Goal: Transaction & Acquisition: Purchase product/service

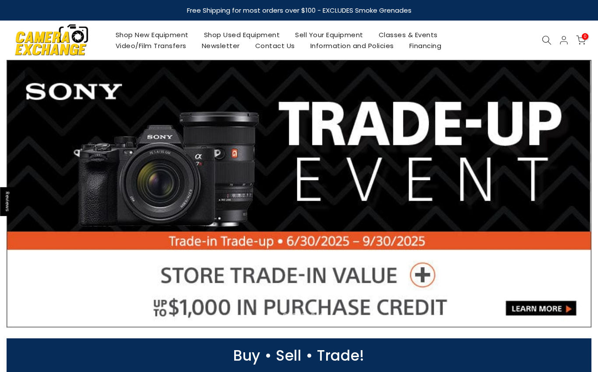
select select "**********"
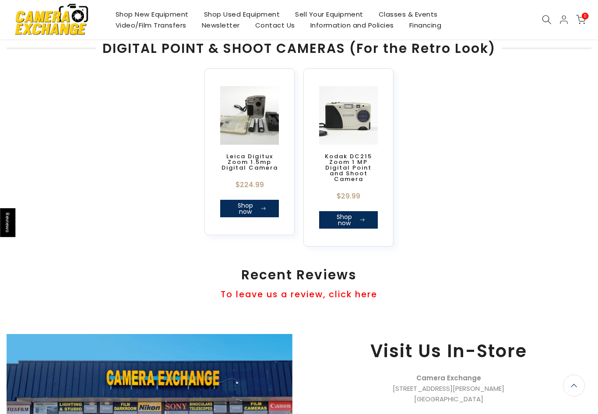
scroll to position [612, 0]
click at [562, 26] on div "Shop New Equipment Shop Used Equipment Sell Your Equipment Classes & Events Vid…" at bounding box center [298, 19] width 593 height 39
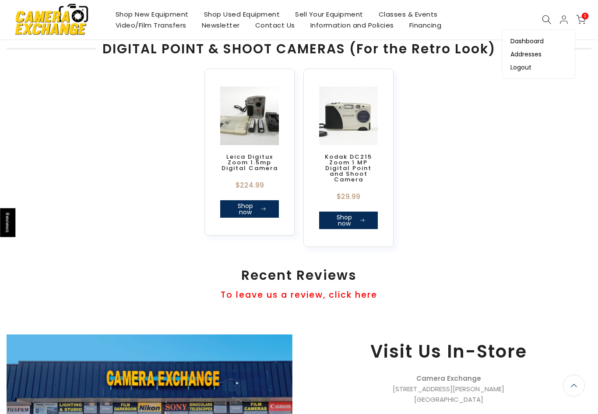
click at [563, 24] on icon at bounding box center [563, 19] width 10 height 10
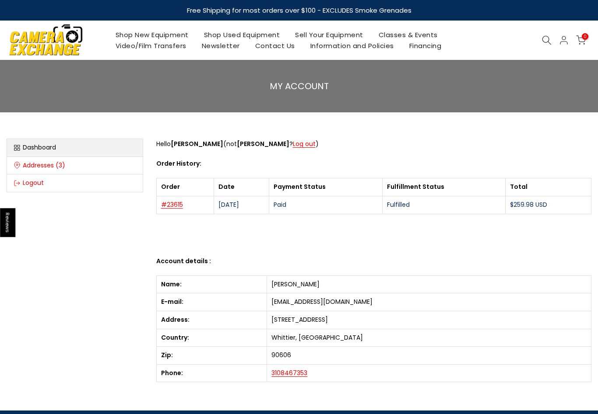
select select "**********"
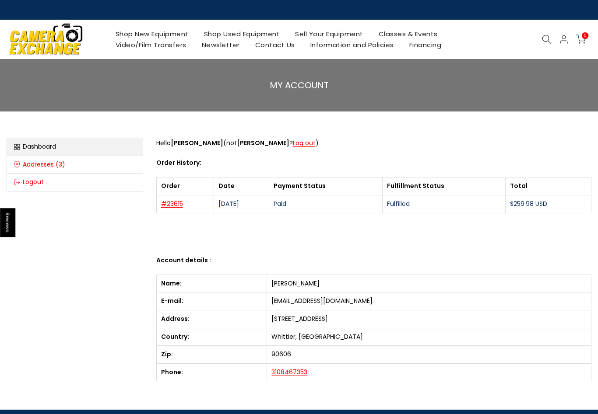
click at [59, 48] on img at bounding box center [46, 39] width 74 height 38
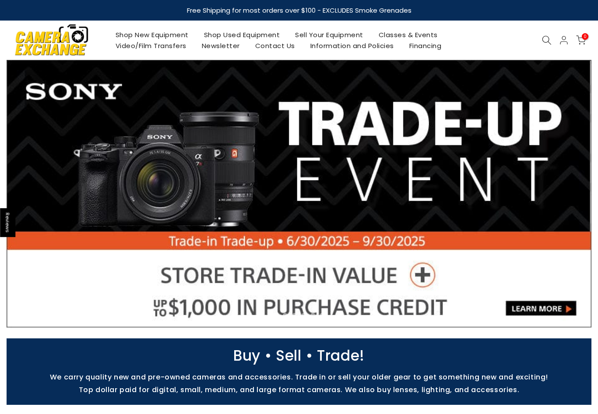
select select "**********"
click at [277, 32] on link "Shop Used Equipment" at bounding box center [241, 34] width 91 height 11
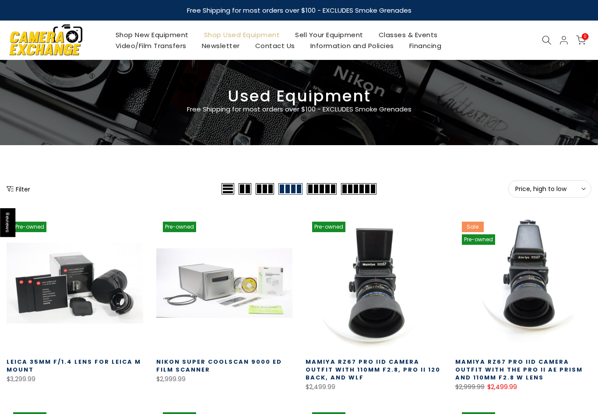
select select "**********"
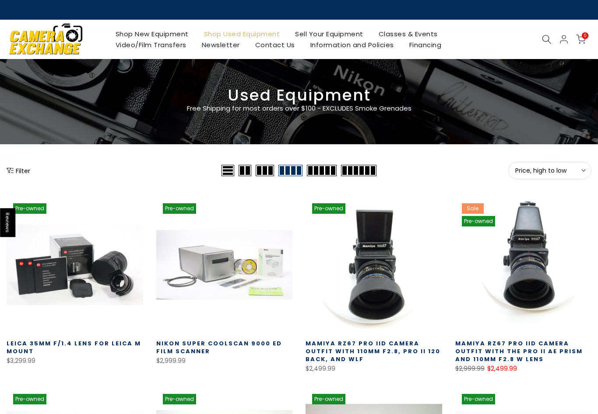
click at [543, 44] on icon at bounding box center [547, 40] width 10 height 10
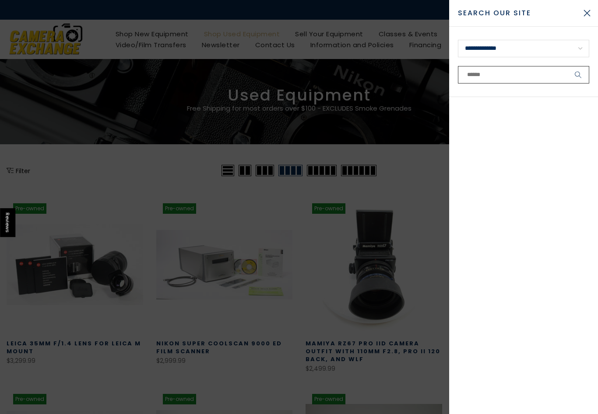
click at [508, 74] on input "text" at bounding box center [523, 74] width 131 height 17
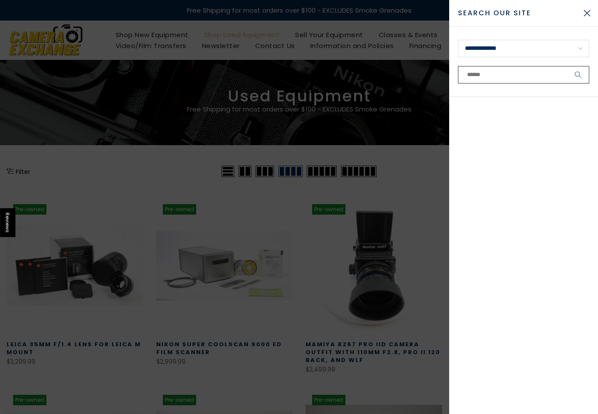
type input "*"
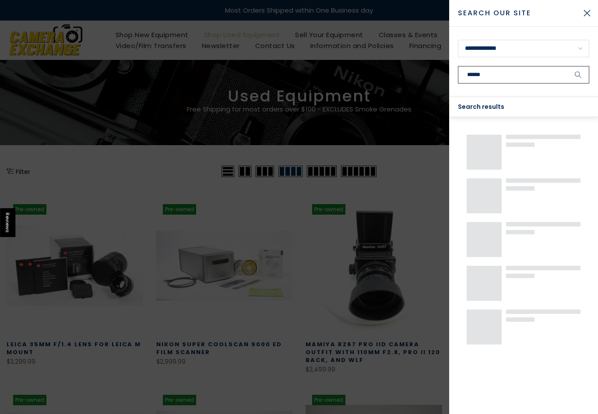
type input "******"
click at [578, 75] on button "submit" at bounding box center [578, 74] width 22 height 17
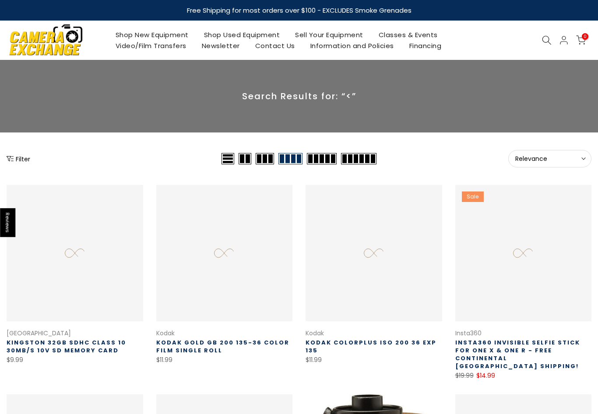
select select "**********"
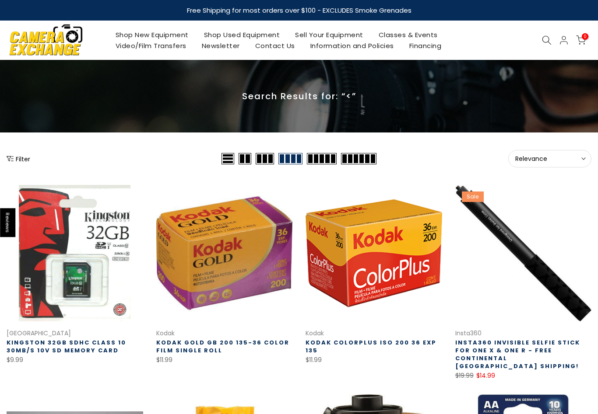
click at [551, 160] on span "Relevance" at bounding box center [549, 159] width 69 height 8
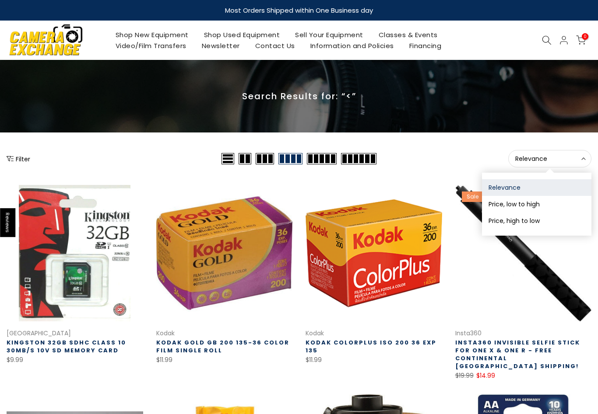
click at [522, 121] on div at bounding box center [299, 96] width 598 height 73
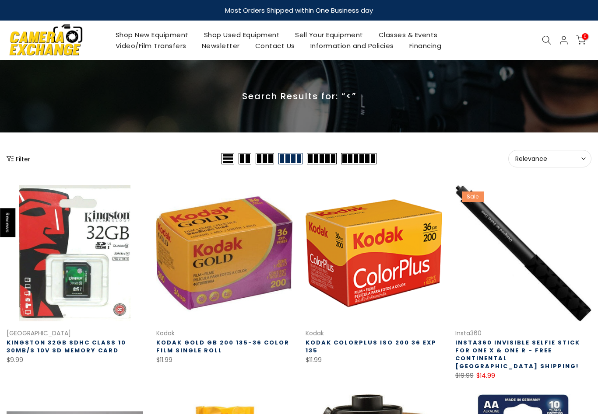
click at [542, 38] on icon at bounding box center [547, 40] width 10 height 10
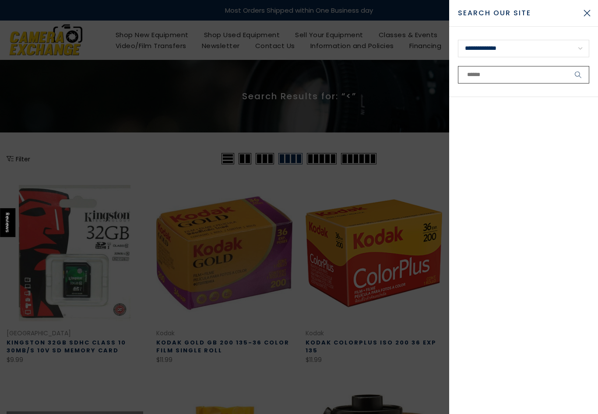
click at [536, 76] on input "text" at bounding box center [523, 74] width 131 height 17
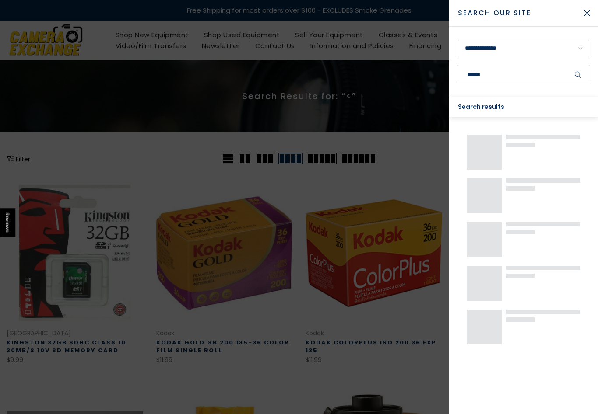
type input "******"
click at [578, 75] on button "submit" at bounding box center [578, 74] width 22 height 17
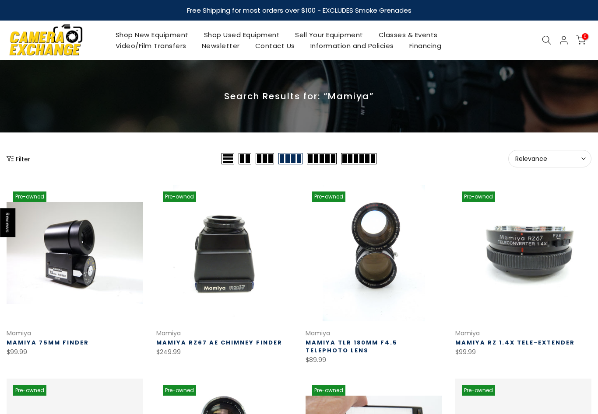
select select "**********"
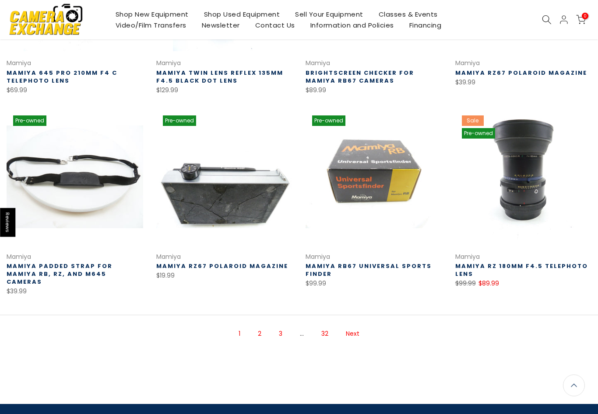
scroll to position [464, 0]
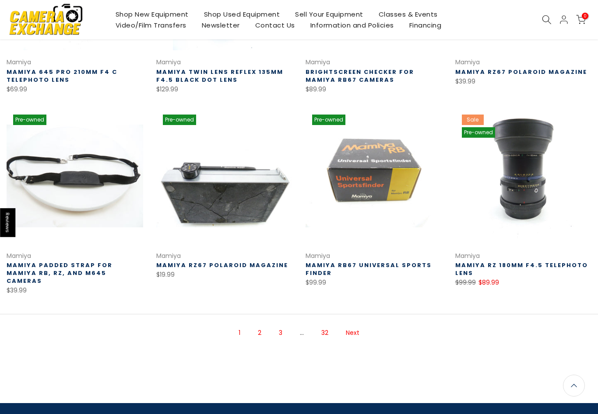
click at [260, 331] on link "2" at bounding box center [259, 332] width 12 height 15
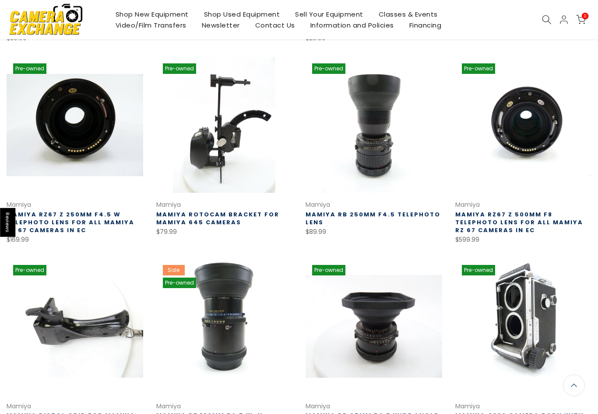
scroll to position [329, 0]
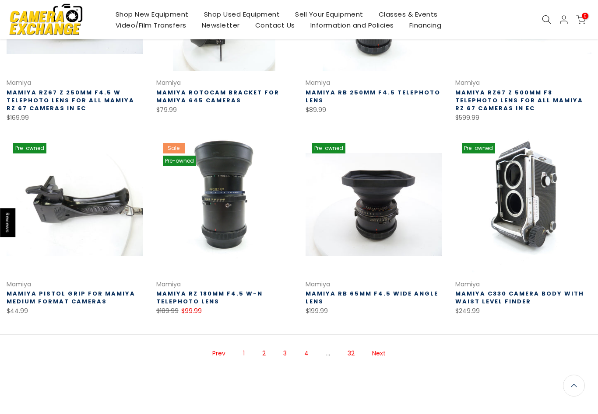
click at [381, 348] on link "Next" at bounding box center [378, 353] width 22 height 15
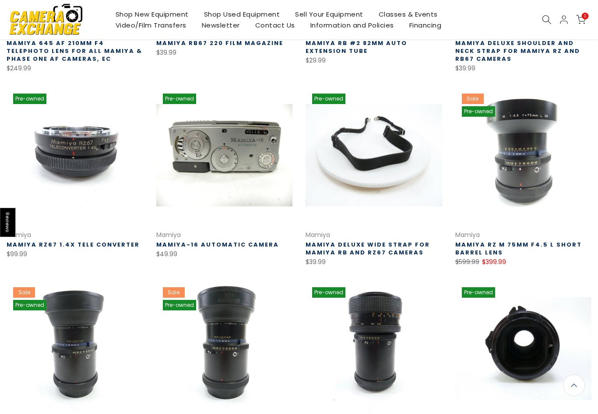
scroll to position [299, 0]
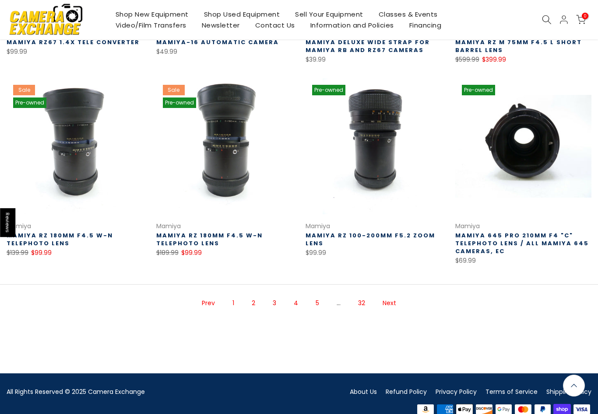
click at [386, 306] on link "Next" at bounding box center [389, 303] width 22 height 15
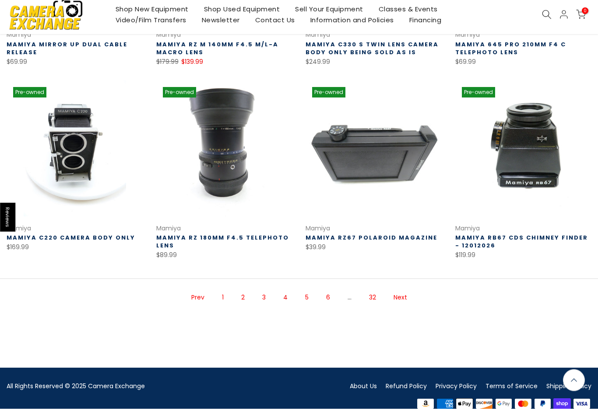
scroll to position [494, 0]
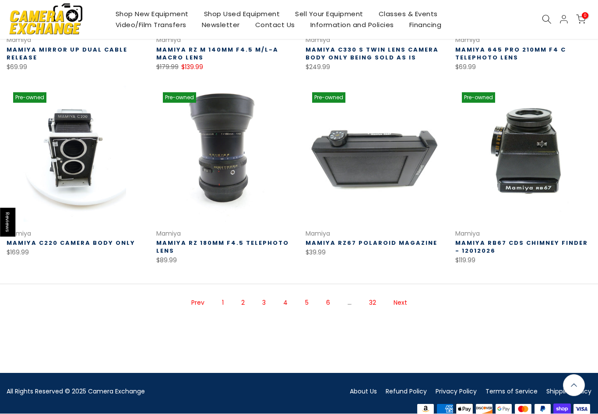
click at [404, 307] on link "Next" at bounding box center [400, 303] width 22 height 15
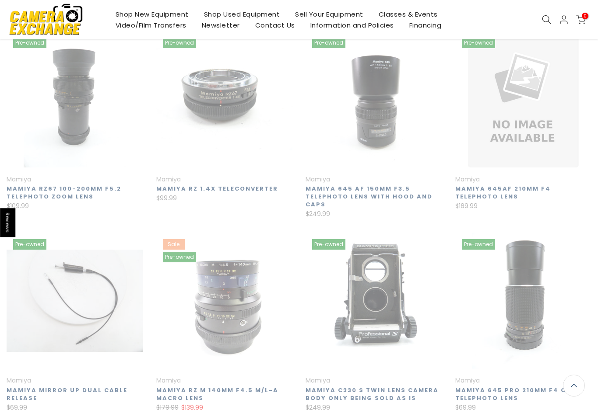
scroll to position [141, 0]
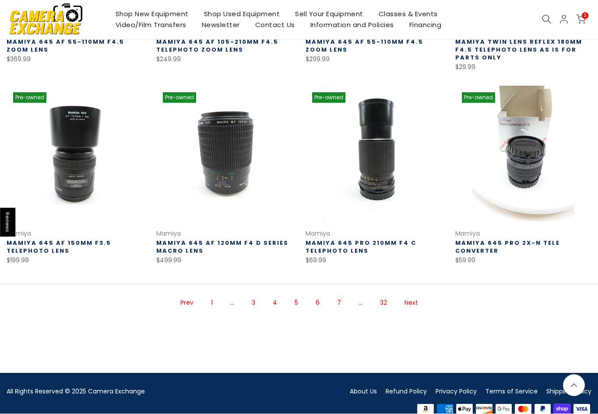
click at [412, 300] on link "Next" at bounding box center [411, 303] width 22 height 15
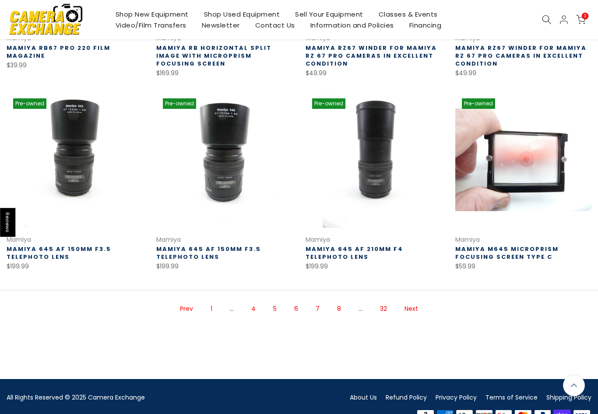
scroll to position [489, 0]
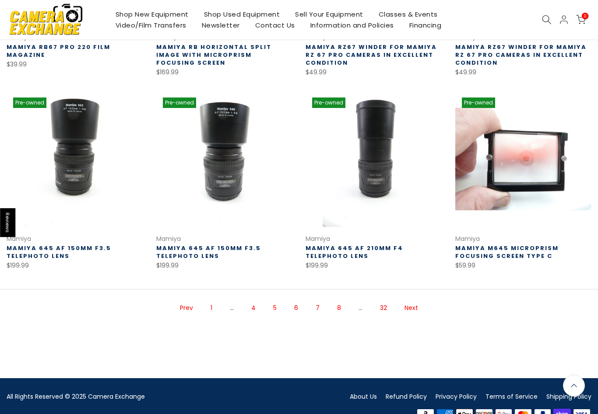
click at [413, 305] on link "Next" at bounding box center [411, 308] width 22 height 15
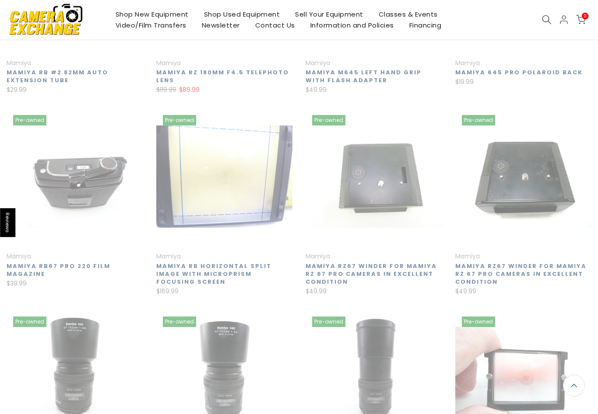
scroll to position [140, 0]
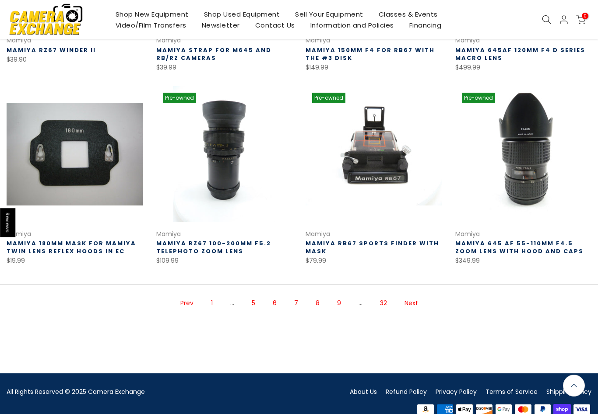
click at [412, 306] on link "Next" at bounding box center [411, 303] width 22 height 15
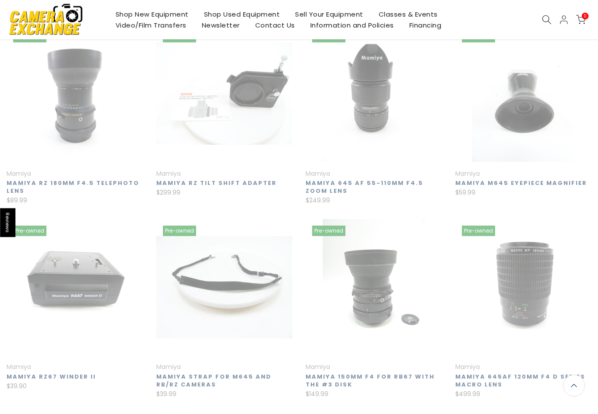
scroll to position [140, 0]
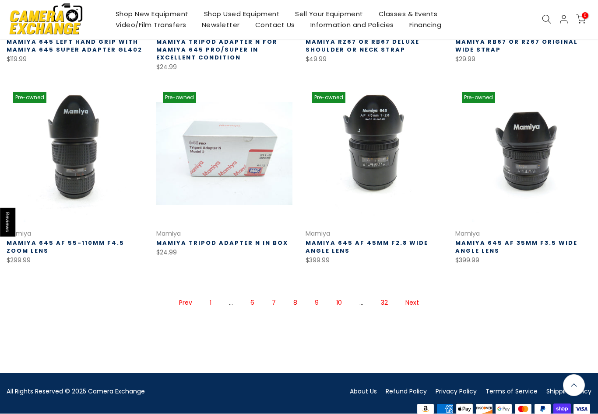
click at [413, 306] on link "Next" at bounding box center [412, 303] width 22 height 15
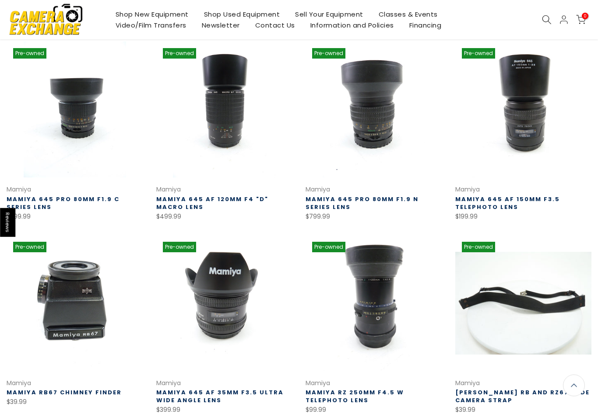
scroll to position [345, 0]
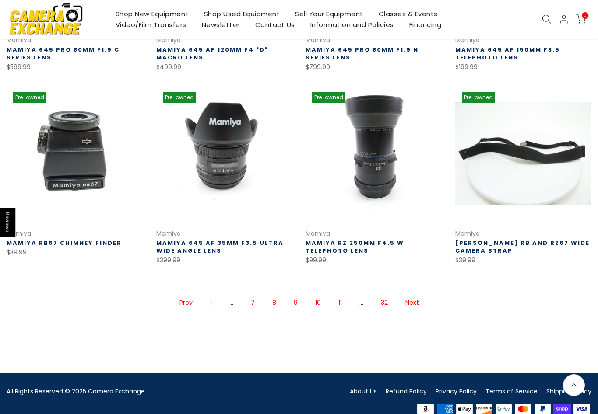
click at [410, 303] on link "Next" at bounding box center [412, 303] width 22 height 15
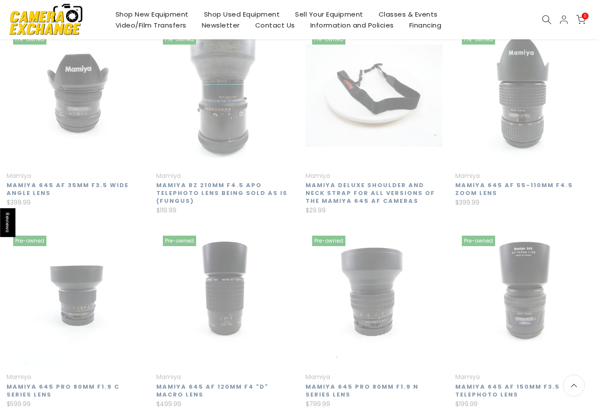
scroll to position [140, 0]
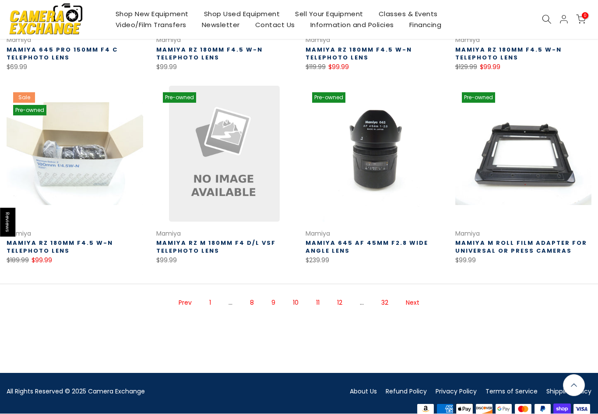
click at [419, 303] on link "Next" at bounding box center [412, 303] width 22 height 15
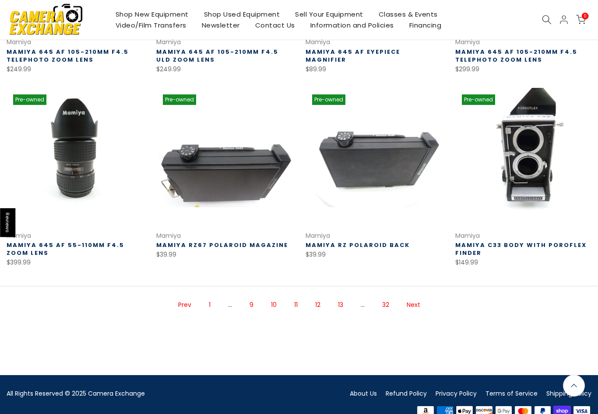
scroll to position [482, 0]
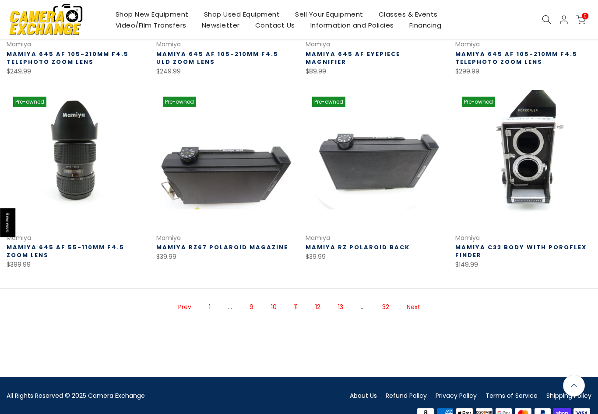
click at [413, 314] on link "Next" at bounding box center [413, 307] width 22 height 15
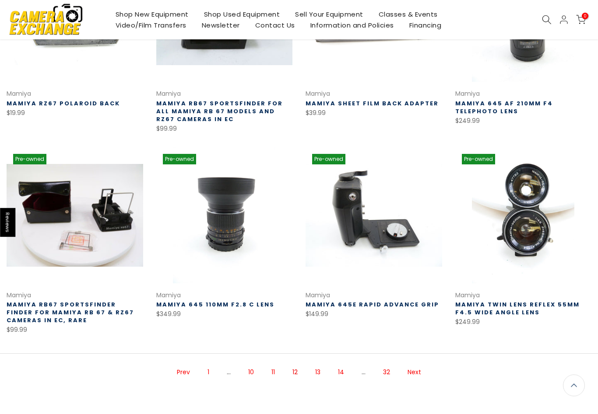
scroll to position [441, 0]
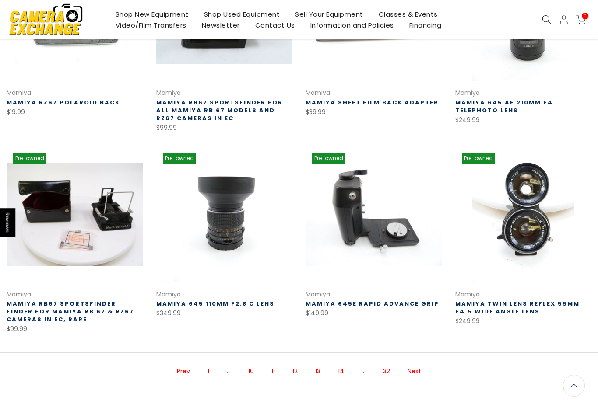
click at [419, 374] on link "Next" at bounding box center [414, 371] width 22 height 15
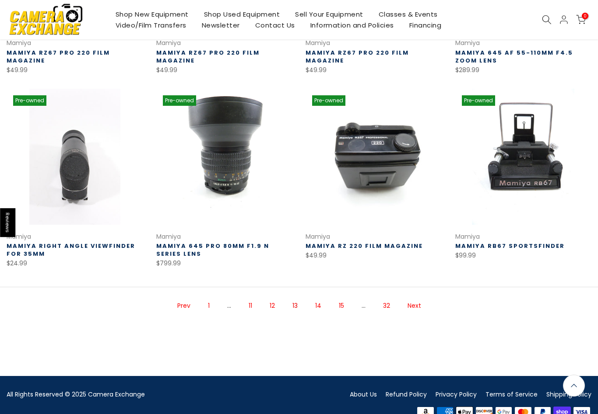
scroll to position [486, 0]
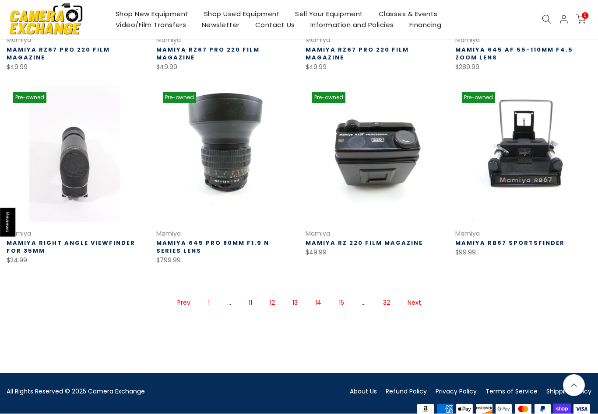
click at [180, 304] on link "Prev" at bounding box center [184, 303] width 22 height 15
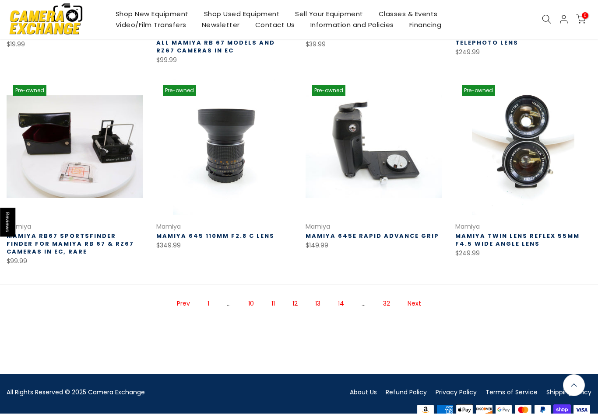
scroll to position [510, 0]
click at [419, 305] on link "Next" at bounding box center [414, 303] width 22 height 15
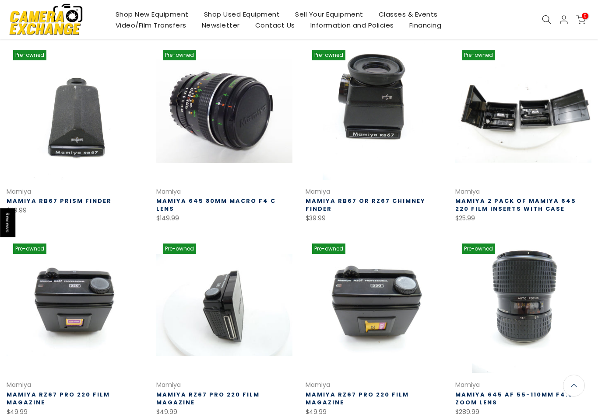
scroll to position [141, 0]
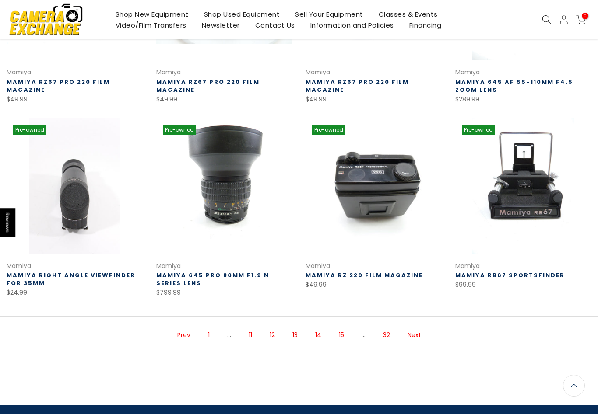
click at [419, 338] on link "Next" at bounding box center [414, 335] width 22 height 15
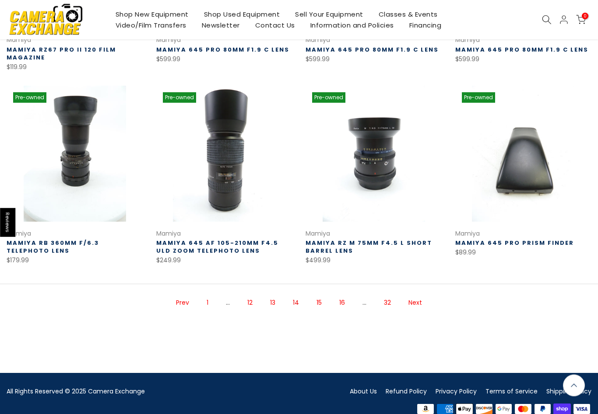
scroll to position [486, 0]
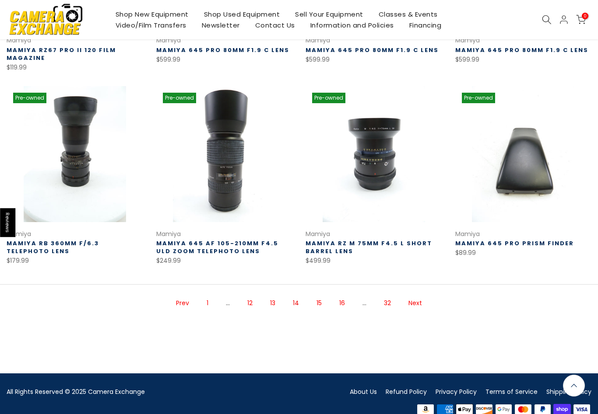
click at [423, 308] on link "Next" at bounding box center [415, 303] width 22 height 15
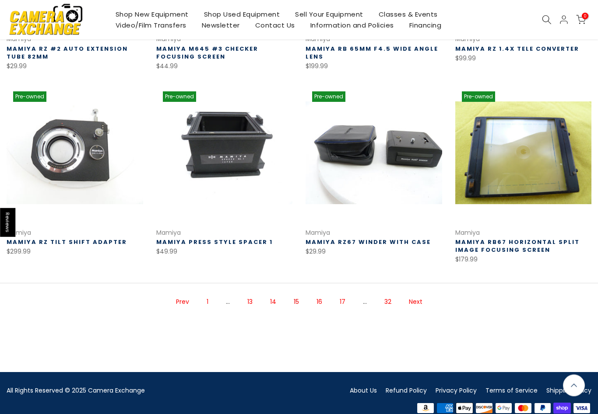
scroll to position [486, 0]
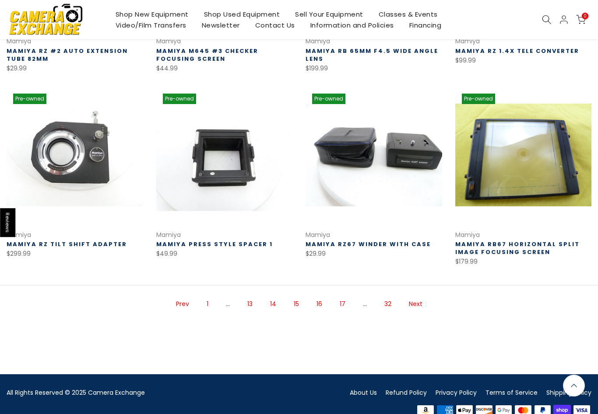
click at [233, 151] on link at bounding box center [224, 155] width 136 height 136
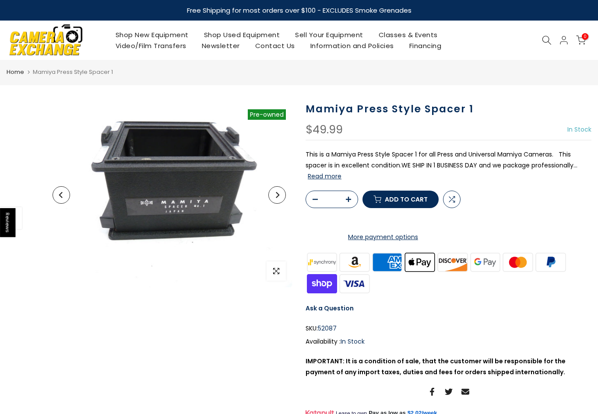
select select "**********"
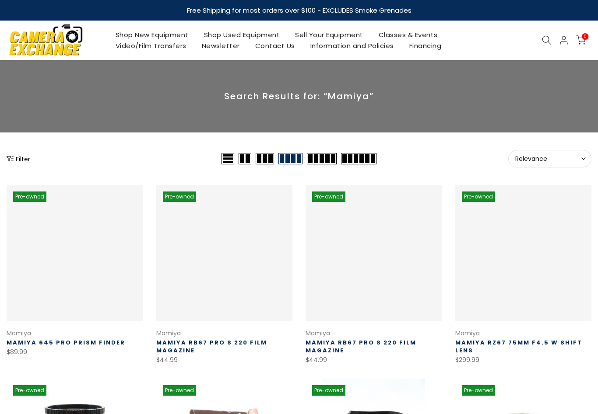
scroll to position [500, 0]
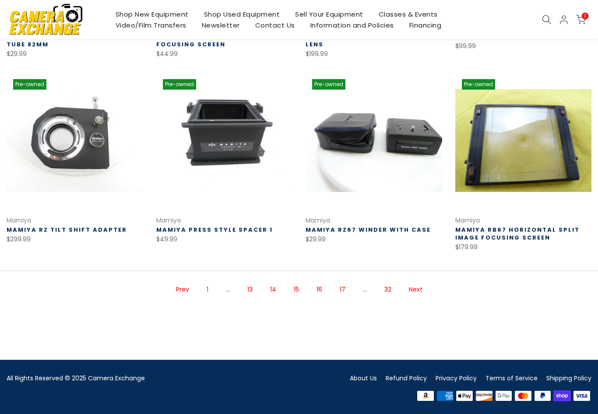
select select "**********"
click at [417, 284] on link "Next" at bounding box center [415, 289] width 22 height 15
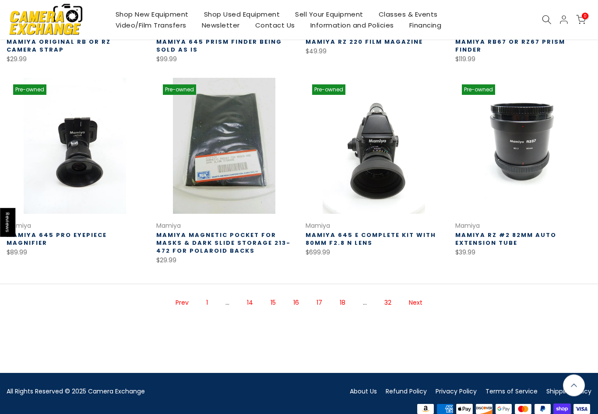
scroll to position [502, 0]
click at [412, 302] on link "Next" at bounding box center [415, 303] width 22 height 15
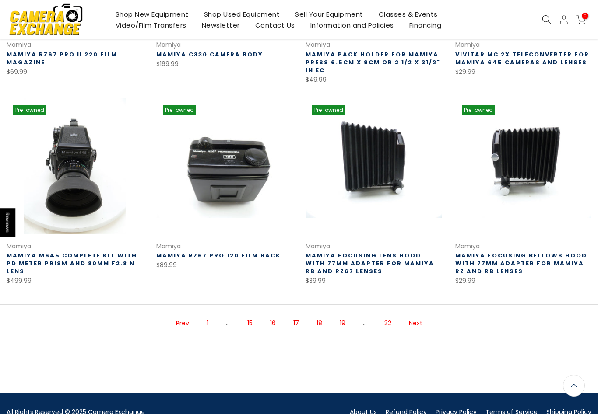
scroll to position [490, 0]
click at [416, 325] on link "Next" at bounding box center [415, 323] width 22 height 15
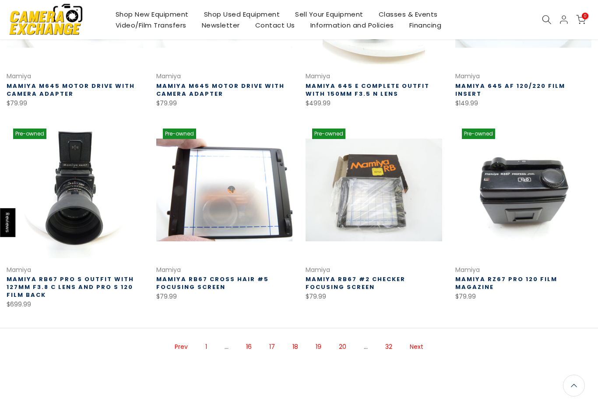
scroll to position [502, 0]
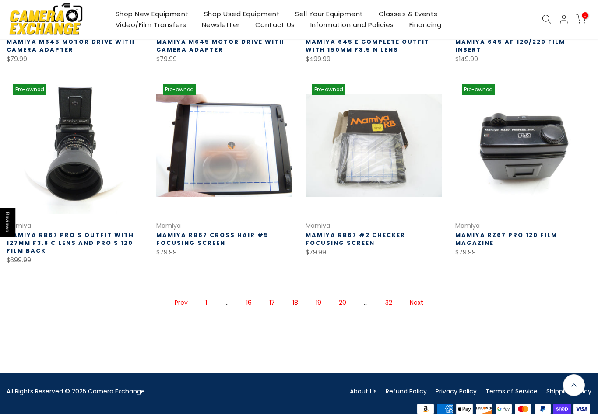
click at [417, 302] on link "Next" at bounding box center [416, 303] width 22 height 15
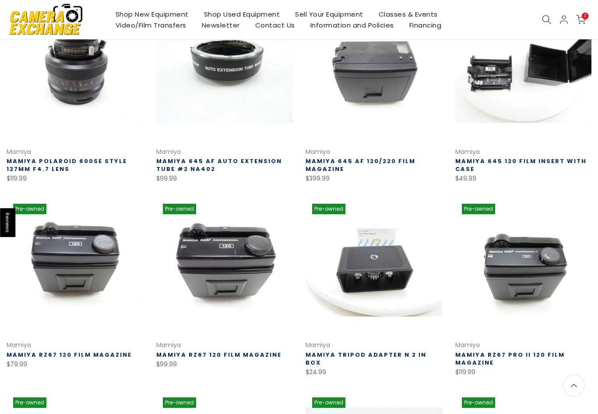
scroll to position [181, 0]
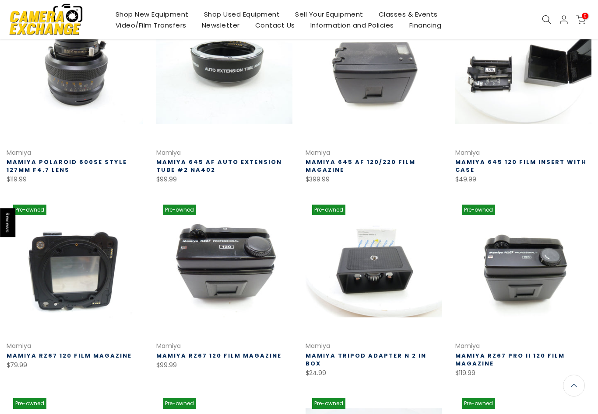
click at [48, 252] on link at bounding box center [75, 266] width 136 height 136
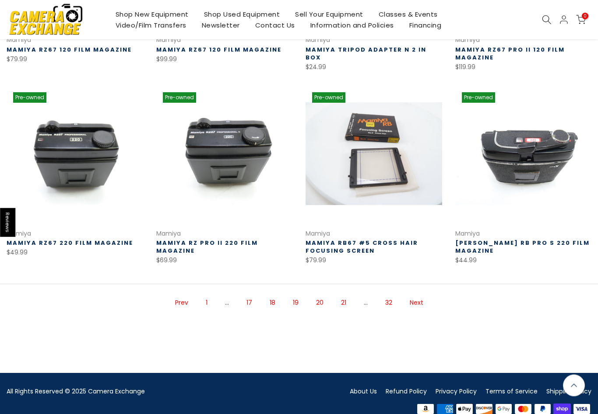
scroll to position [486, 0]
click at [417, 308] on link "Next" at bounding box center [416, 303] width 22 height 15
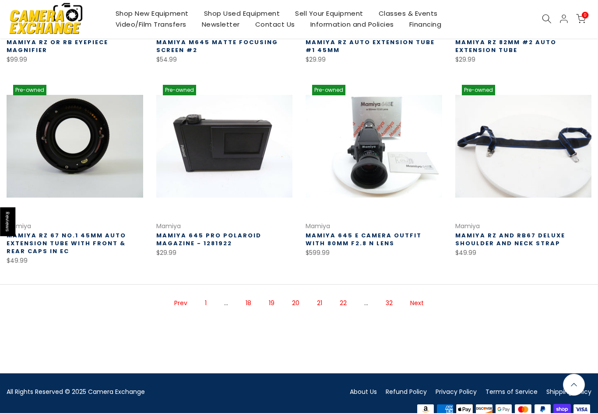
scroll to position [494, 0]
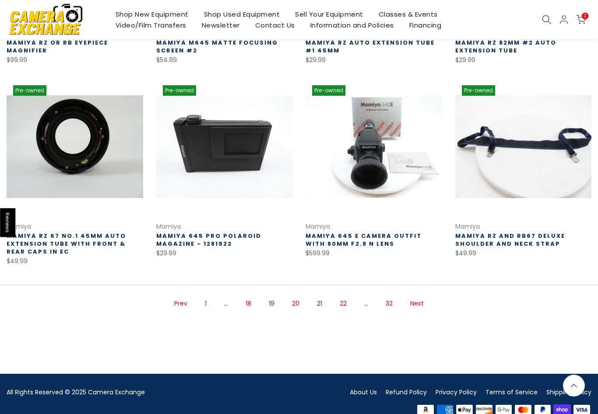
click at [414, 304] on link "Next" at bounding box center [416, 303] width 22 height 15
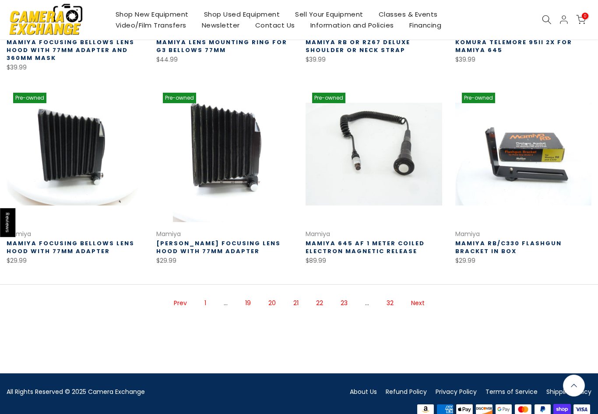
scroll to position [493, 0]
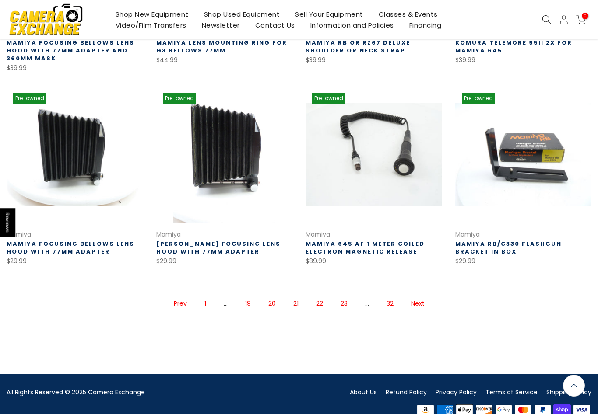
click at [416, 310] on link "Next" at bounding box center [417, 303] width 22 height 15
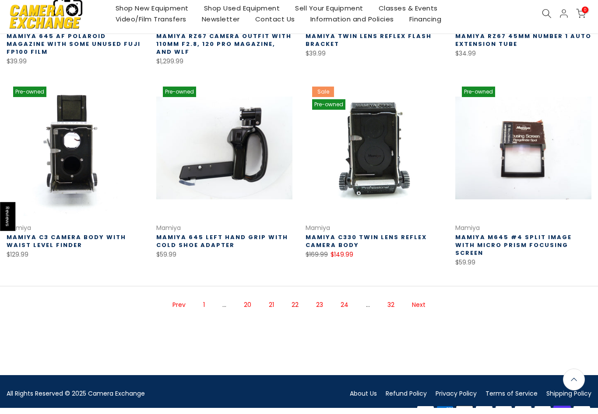
scroll to position [502, 0]
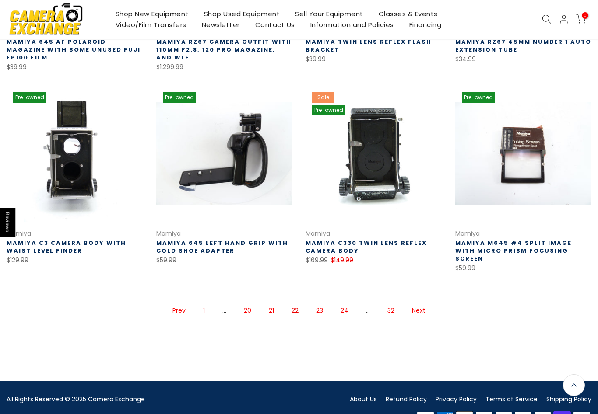
click at [396, 306] on link "32" at bounding box center [391, 311] width 16 height 15
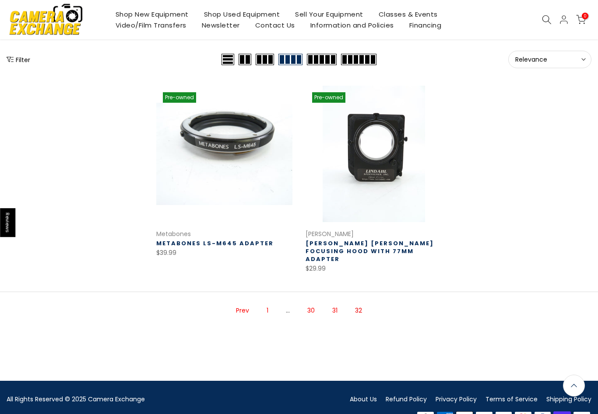
scroll to position [98, 0]
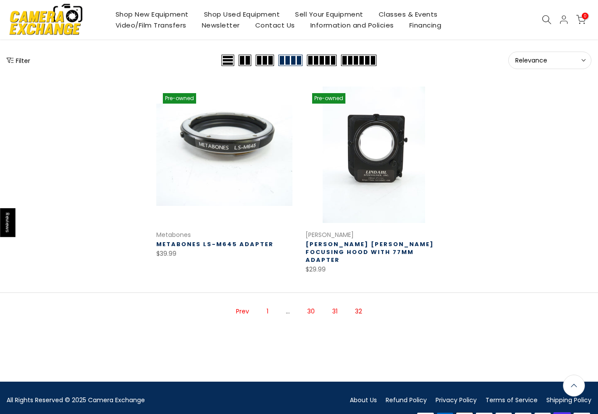
click at [238, 304] on link "Prev" at bounding box center [242, 311] width 22 height 15
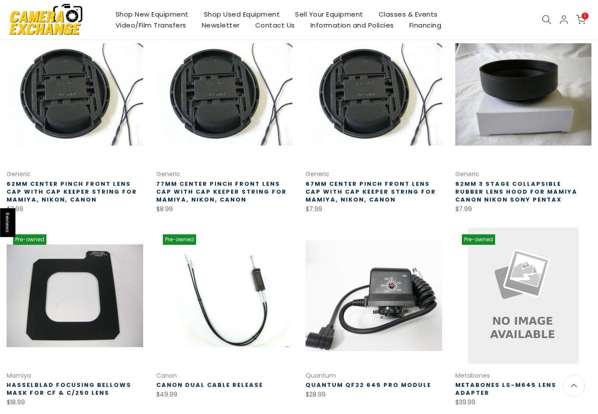
scroll to position [502, 0]
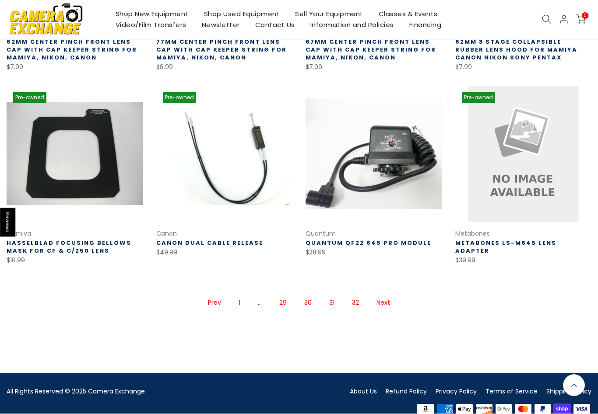
click at [209, 309] on link "Prev" at bounding box center [214, 303] width 22 height 15
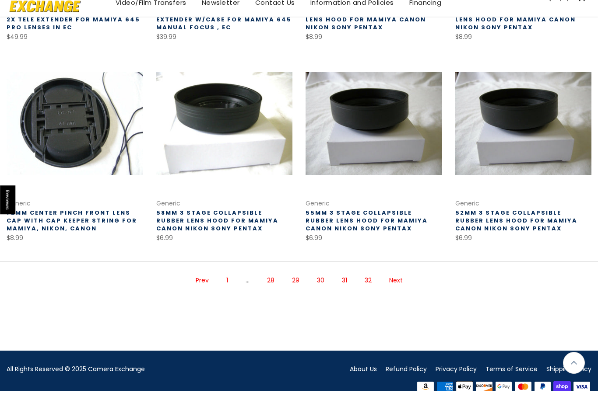
scroll to position [510, 0]
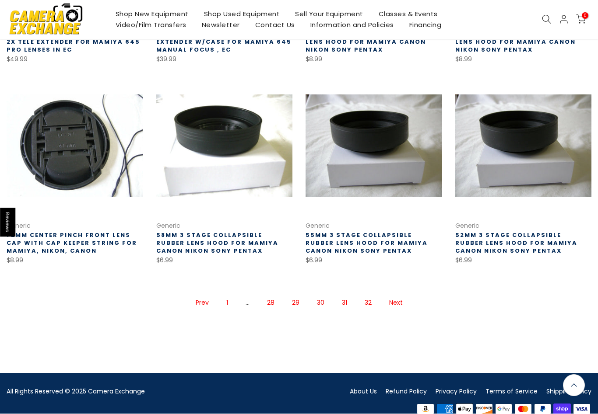
click at [196, 308] on link "Prev" at bounding box center [202, 303] width 22 height 15
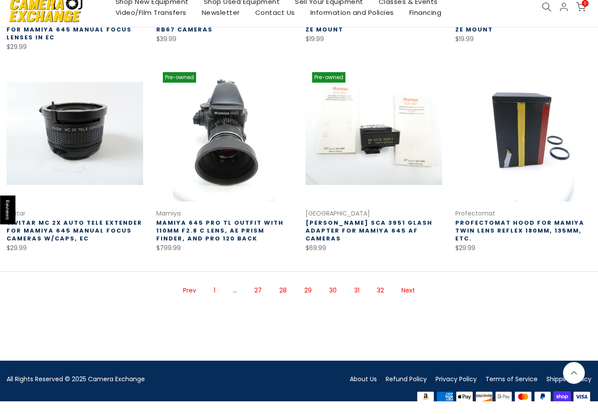
scroll to position [510, 0]
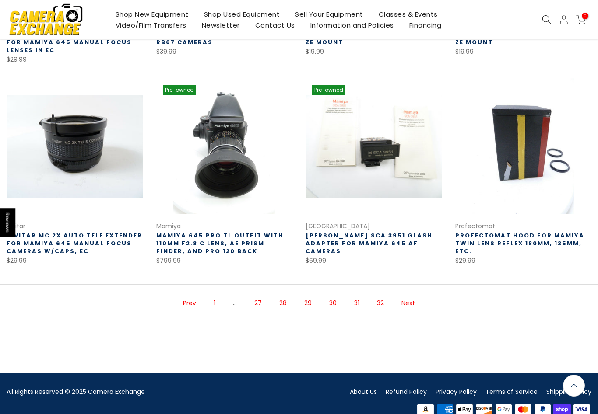
click at [181, 304] on link "Prev" at bounding box center [189, 303] width 22 height 15
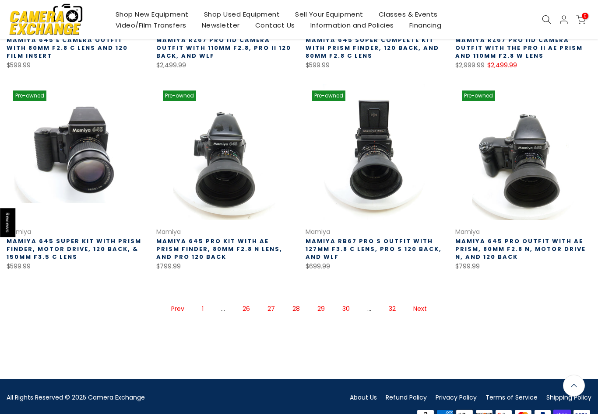
scroll to position [510, 0]
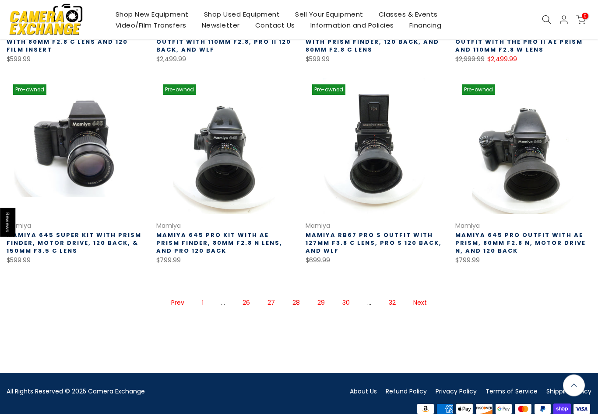
click at [173, 307] on link "Prev" at bounding box center [178, 303] width 22 height 15
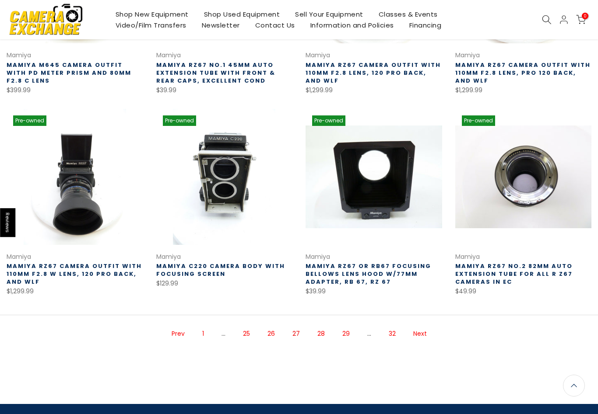
scroll to position [509, 0]
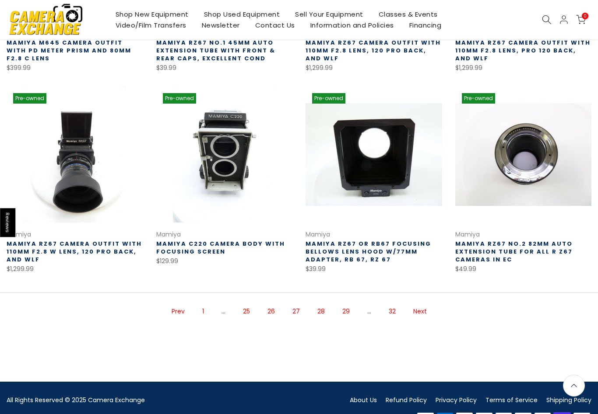
click at [175, 307] on link "Prev" at bounding box center [178, 311] width 22 height 15
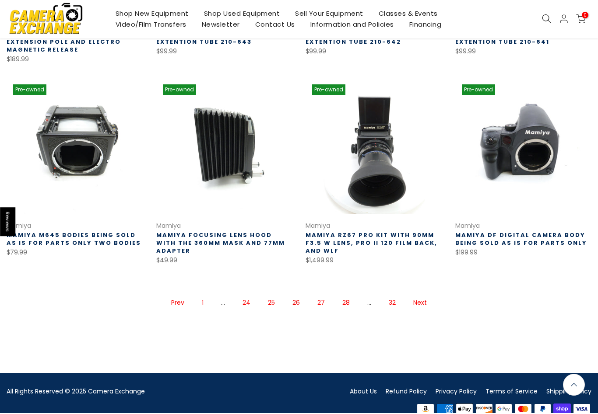
scroll to position [510, 0]
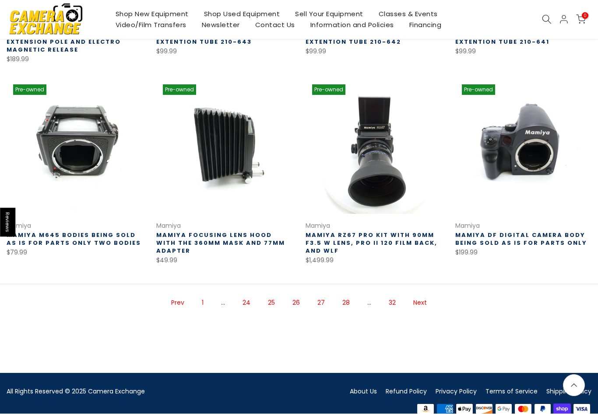
click at [172, 306] on link "Prev" at bounding box center [178, 303] width 22 height 15
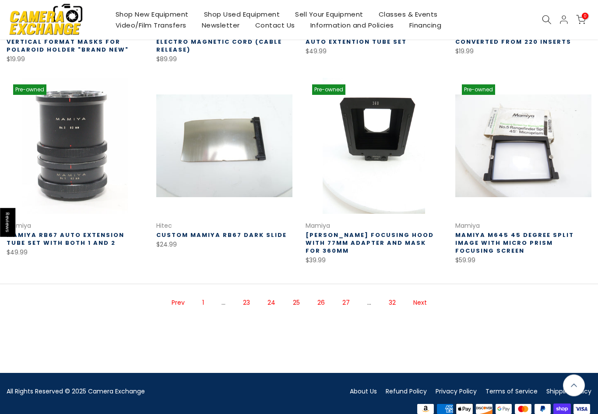
scroll to position [510, 0]
click at [175, 301] on link "Prev" at bounding box center [178, 303] width 22 height 15
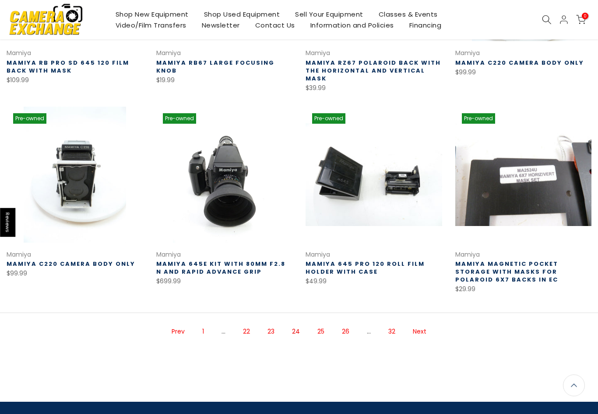
scroll to position [474, 0]
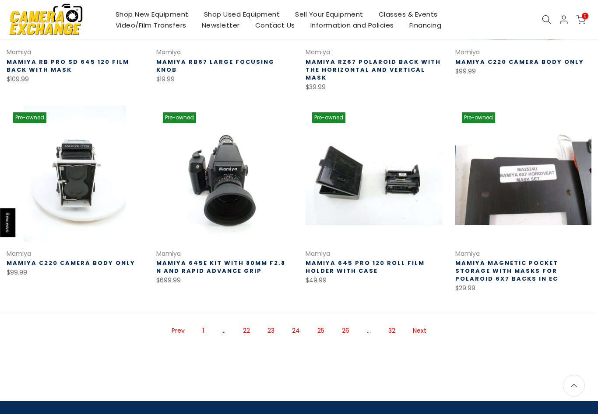
click at [172, 331] on link "Prev" at bounding box center [178, 330] width 22 height 15
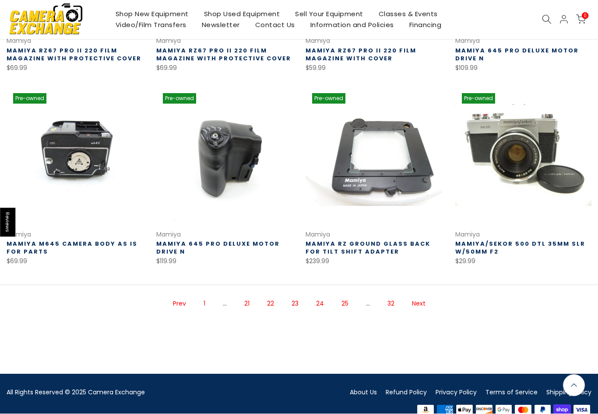
scroll to position [494, 0]
click at [176, 303] on link "Prev" at bounding box center [179, 303] width 22 height 15
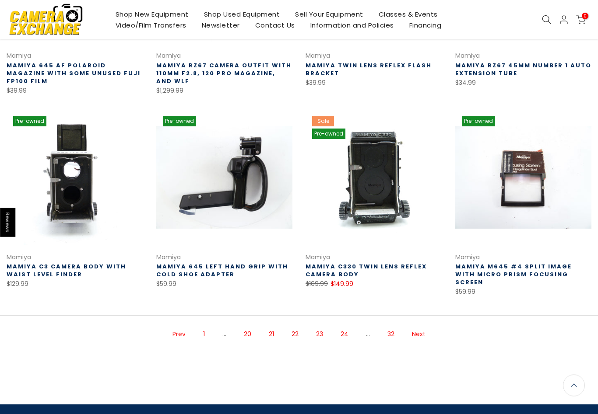
scroll to position [480, 0]
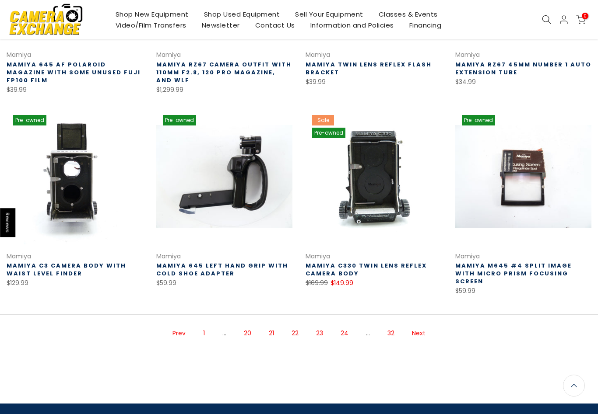
click at [178, 326] on link "Prev" at bounding box center [179, 333] width 22 height 15
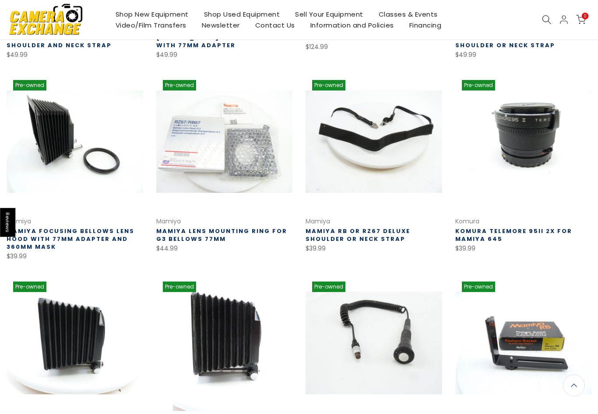
scroll to position [306, 0]
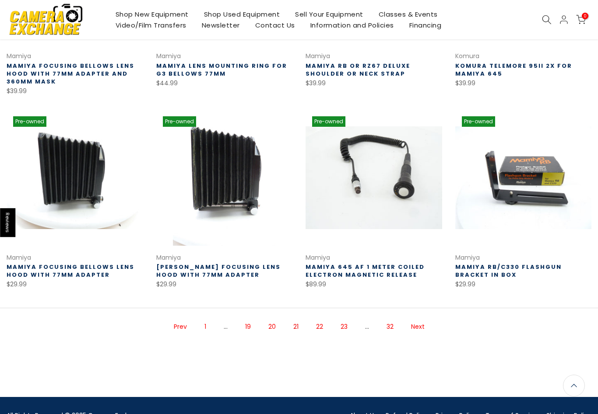
click at [177, 325] on link "Prev" at bounding box center [180, 326] width 22 height 15
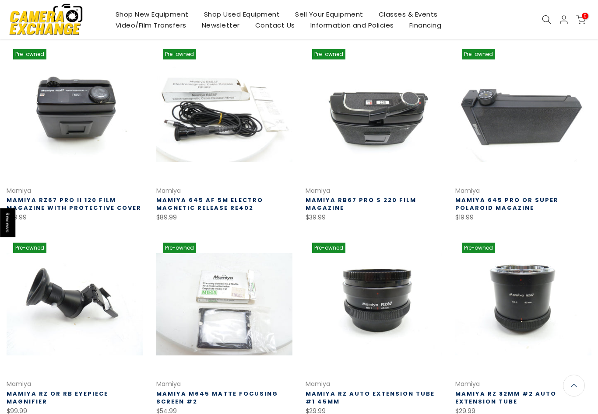
scroll to position [146, 0]
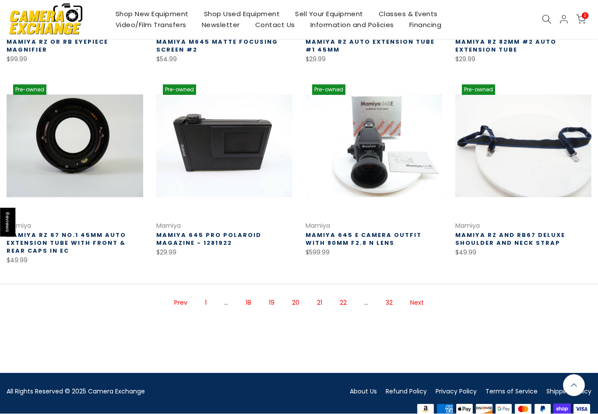
click at [417, 305] on link "Next" at bounding box center [416, 303] width 22 height 15
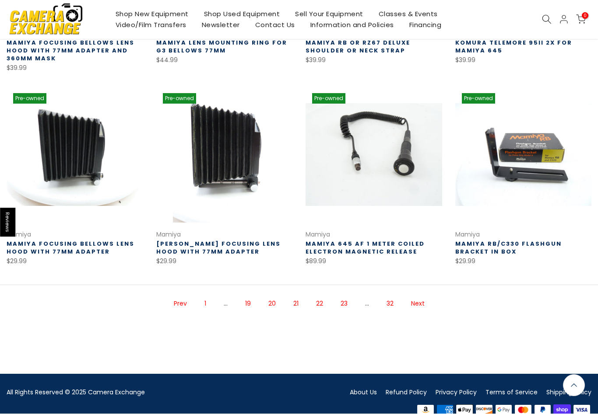
scroll to position [494, 0]
click at [178, 304] on link "Prev" at bounding box center [180, 303] width 22 height 15
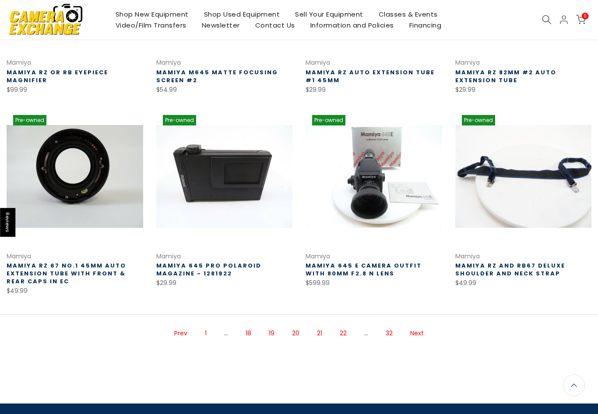
scroll to position [463, 0]
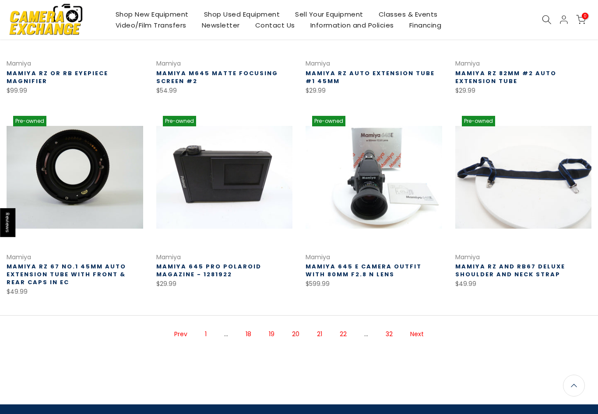
click at [176, 340] on link "Prev" at bounding box center [181, 334] width 22 height 15
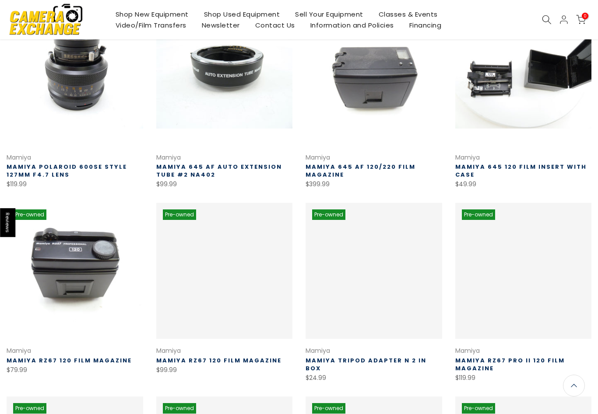
scroll to position [141, 0]
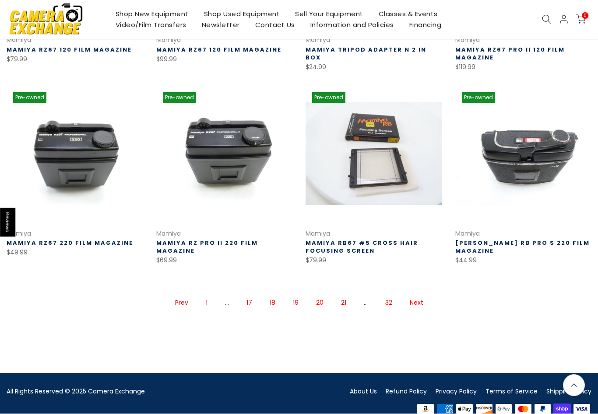
click at [181, 307] on link "Prev" at bounding box center [182, 303] width 22 height 15
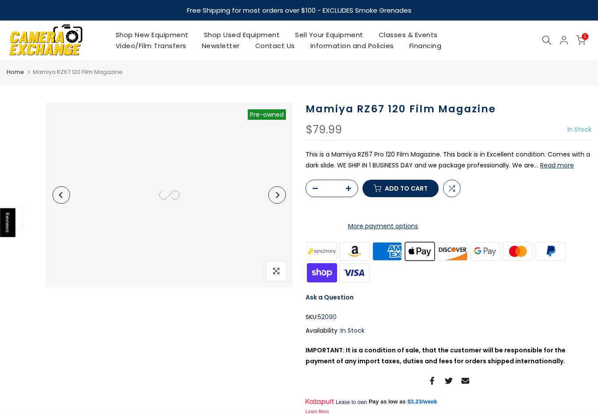
select select "**********"
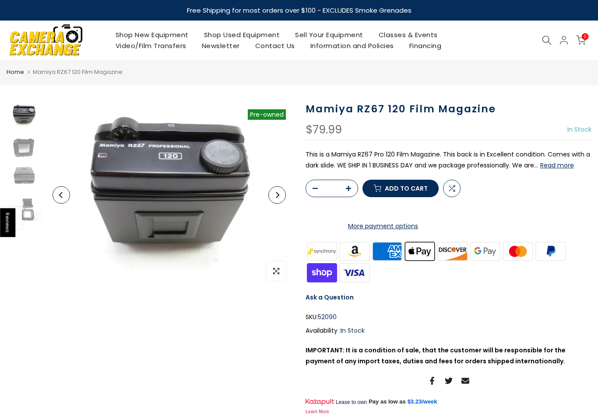
click at [563, 166] on button "Read more" at bounding box center [557, 165] width 34 height 8
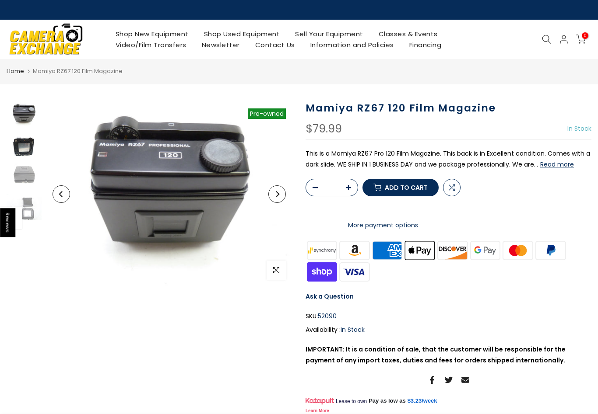
click at [20, 146] on img at bounding box center [24, 146] width 35 height 26
